Goal: Task Accomplishment & Management: Manage account settings

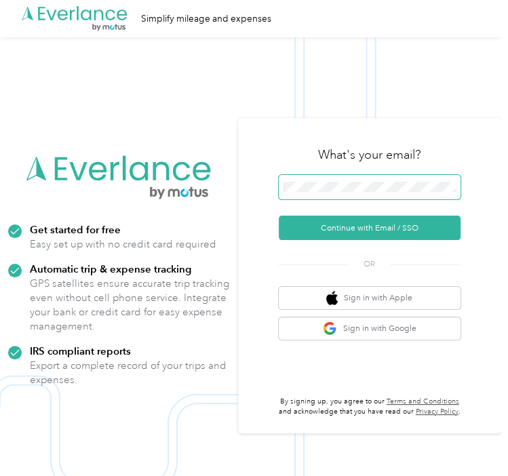
click at [319, 181] on span at bounding box center [370, 187] width 182 height 24
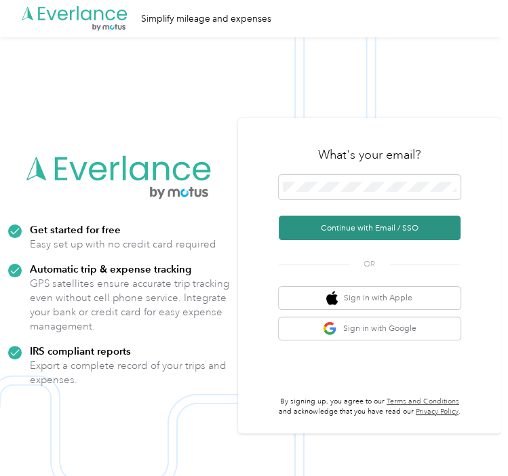
click at [295, 232] on button "Continue with Email / SSO" at bounding box center [370, 228] width 182 height 24
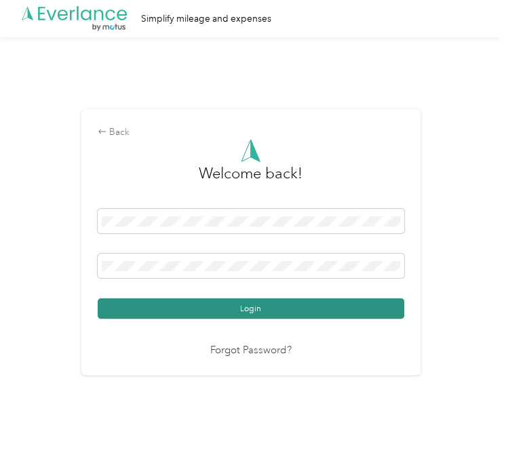
click at [208, 310] on button "Login" at bounding box center [251, 309] width 307 height 20
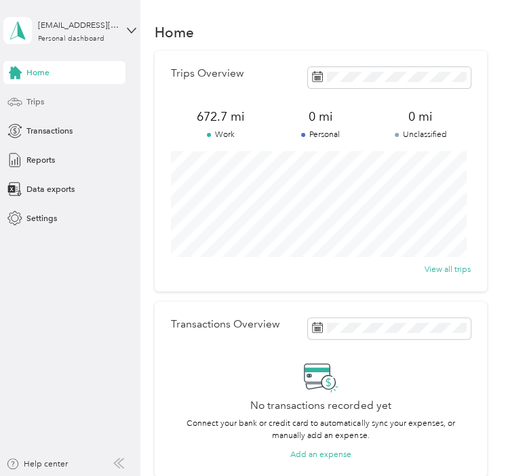
click at [51, 107] on div "Trips" at bounding box center [64, 101] width 122 height 23
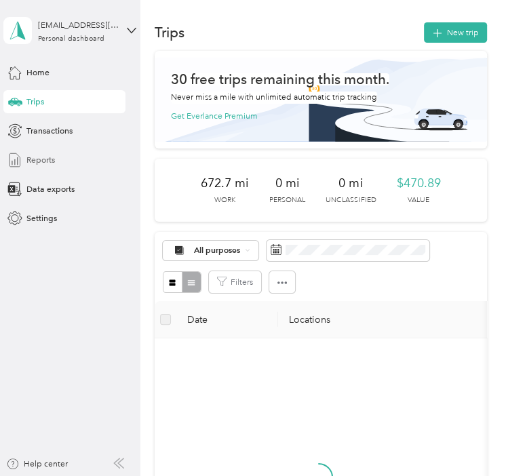
click at [40, 162] on span "Reports" at bounding box center [40, 160] width 29 height 12
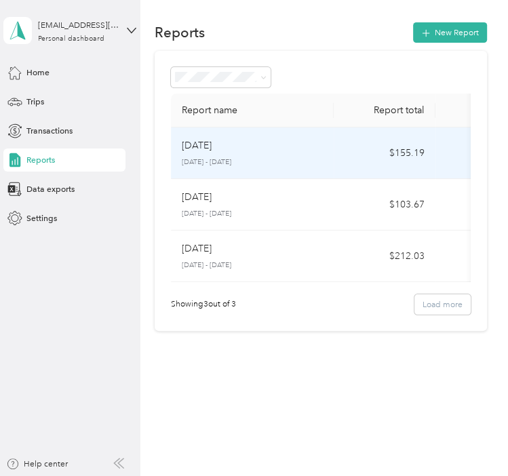
click at [196, 157] on p "[DATE] - [DATE]" at bounding box center [252, 162] width 141 height 10
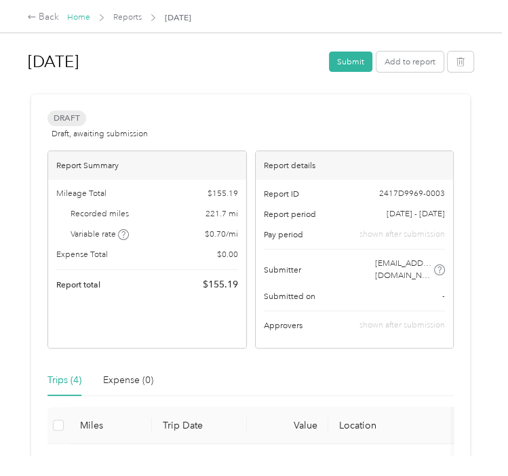
click at [79, 18] on link "Home" at bounding box center [78, 17] width 23 height 10
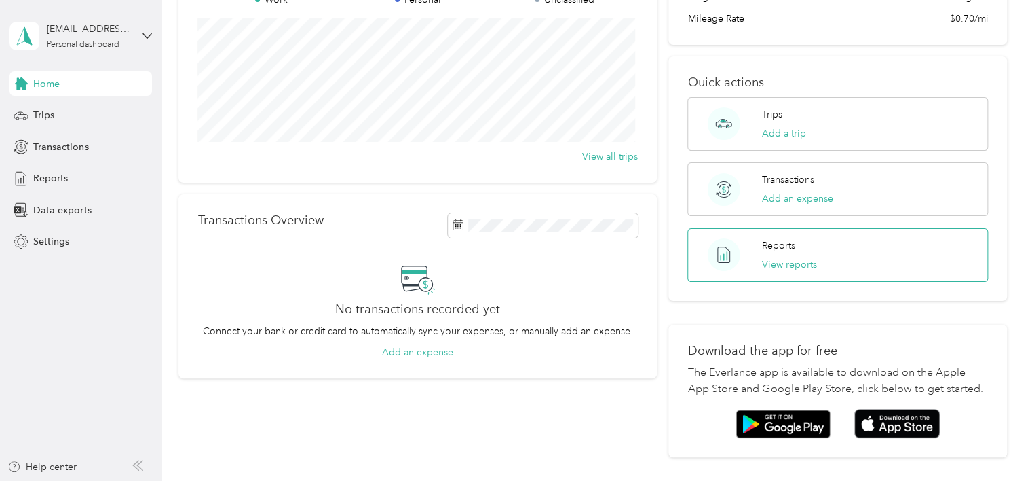
click at [508, 229] on div "Reports View reports" at bounding box center [838, 255] width 300 height 54
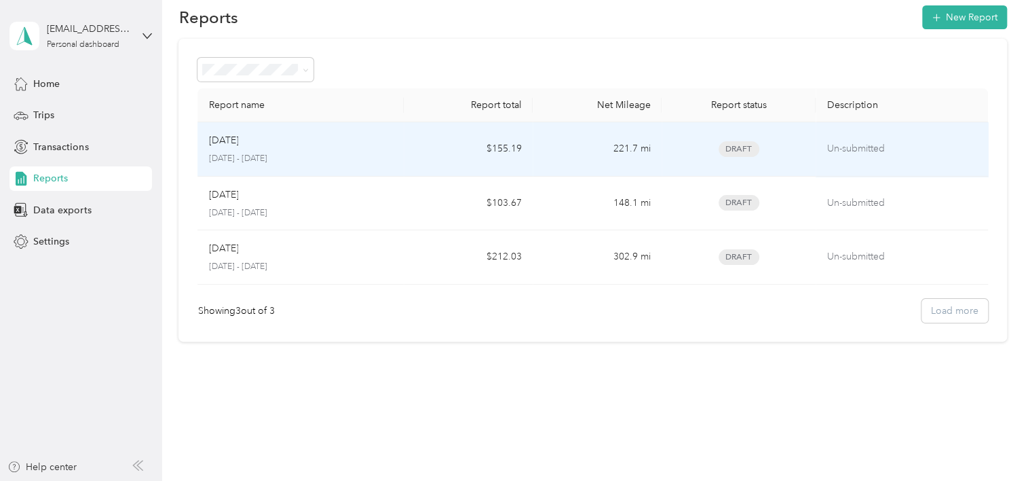
click at [385, 135] on div "[DATE]" at bounding box center [300, 140] width 185 height 15
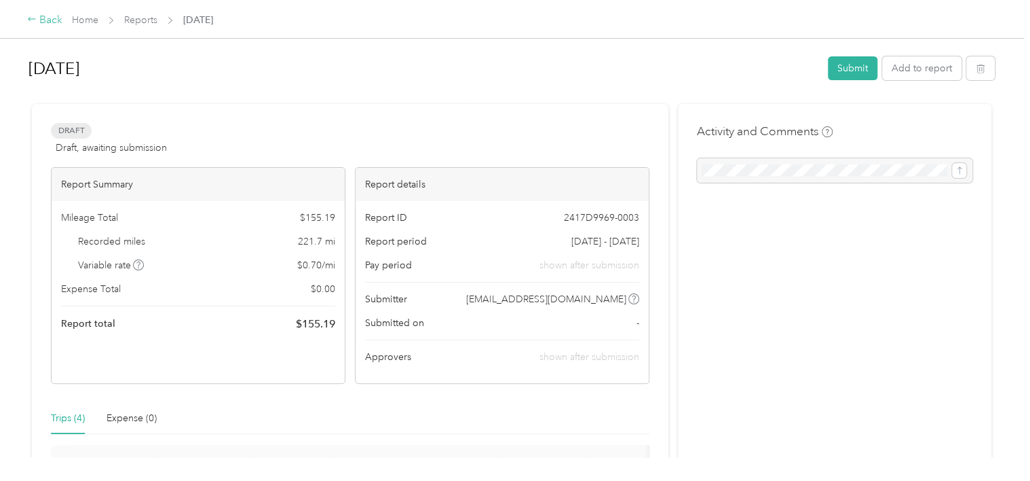
click at [43, 18] on div "Back" at bounding box center [44, 20] width 35 height 16
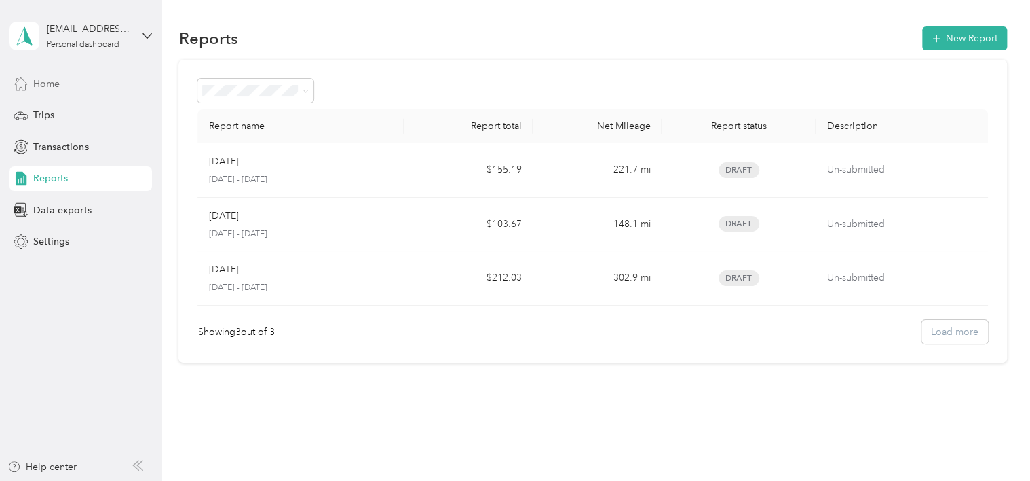
click at [46, 84] on span "Home" at bounding box center [46, 84] width 26 height 14
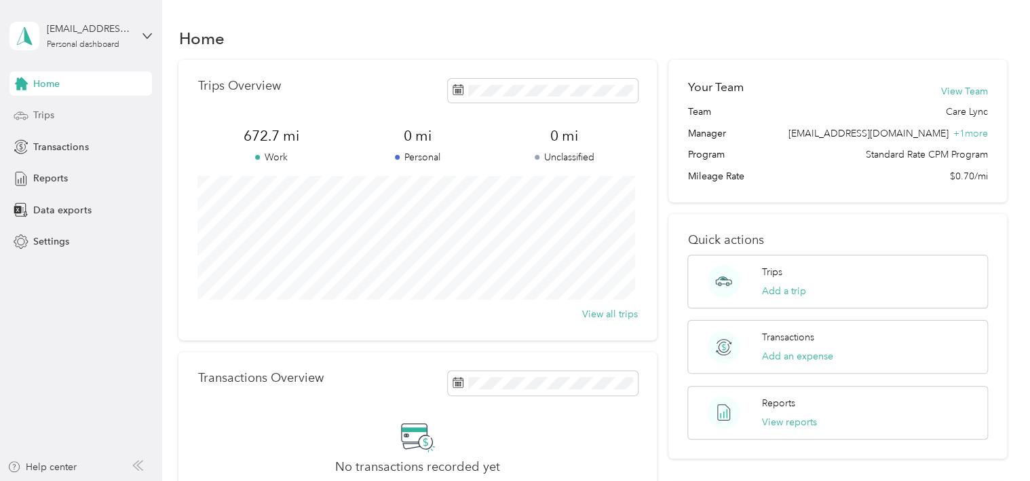
click at [60, 117] on div "Trips" at bounding box center [81, 115] width 143 height 24
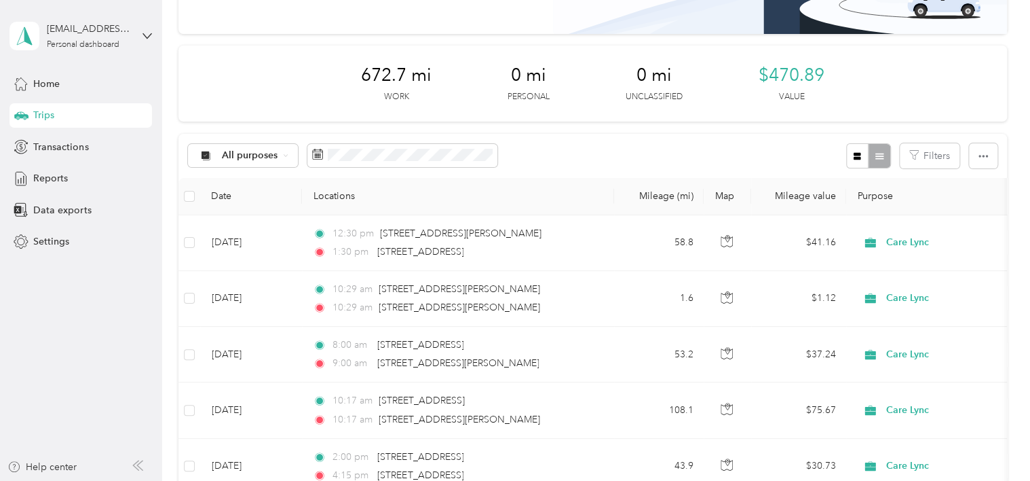
scroll to position [140, 0]
click at [508, 160] on button "button" at bounding box center [983, 155] width 29 height 25
click at [508, 202] on span "Export" at bounding box center [960, 204] width 29 height 12
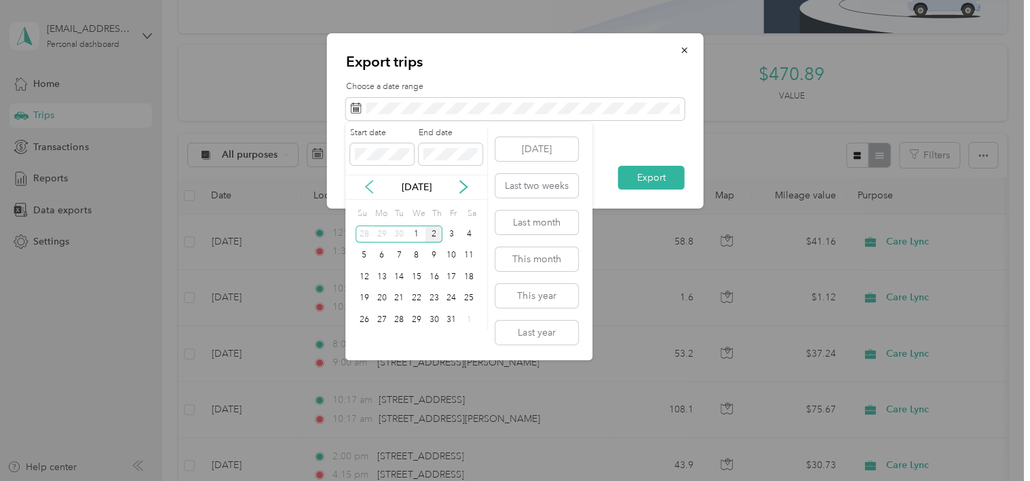
click at [375, 189] on icon at bounding box center [369, 187] width 14 height 14
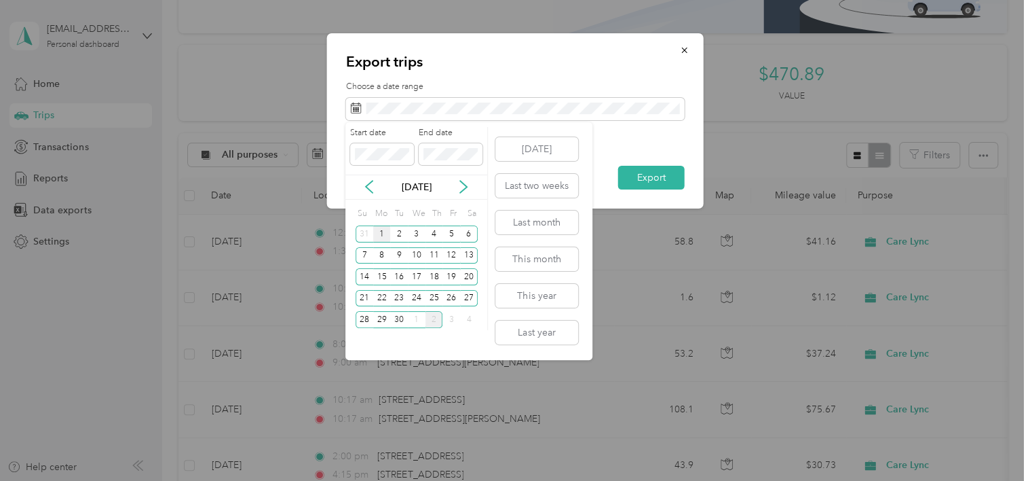
click at [384, 239] on div "1" at bounding box center [382, 233] width 18 height 17
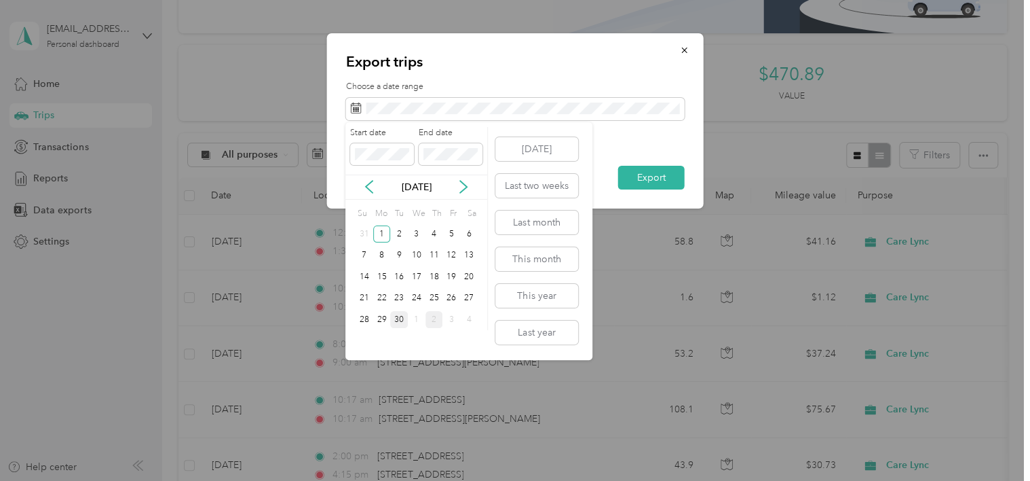
click at [395, 316] on div "30" at bounding box center [399, 319] width 18 height 17
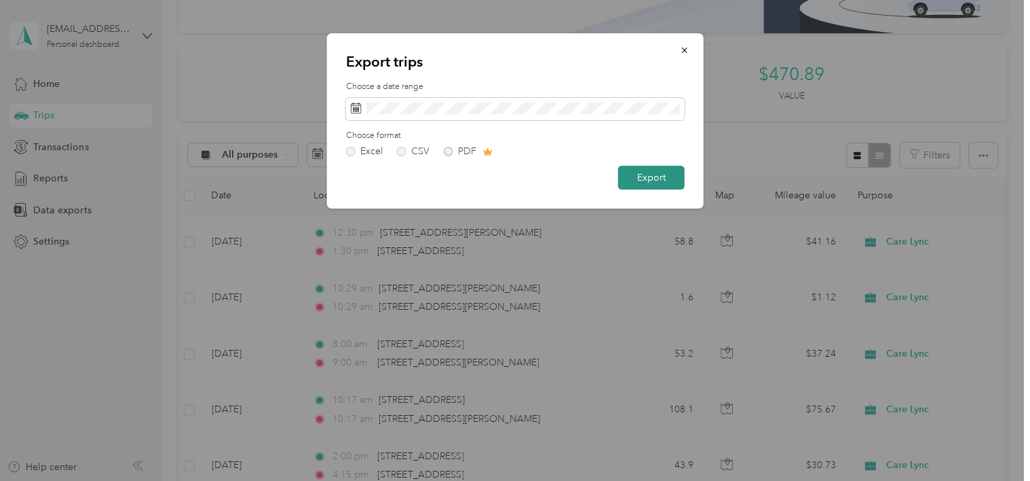
click at [508, 181] on button "Export" at bounding box center [651, 178] width 67 height 24
